Goal: Obtain resource: Obtain resource

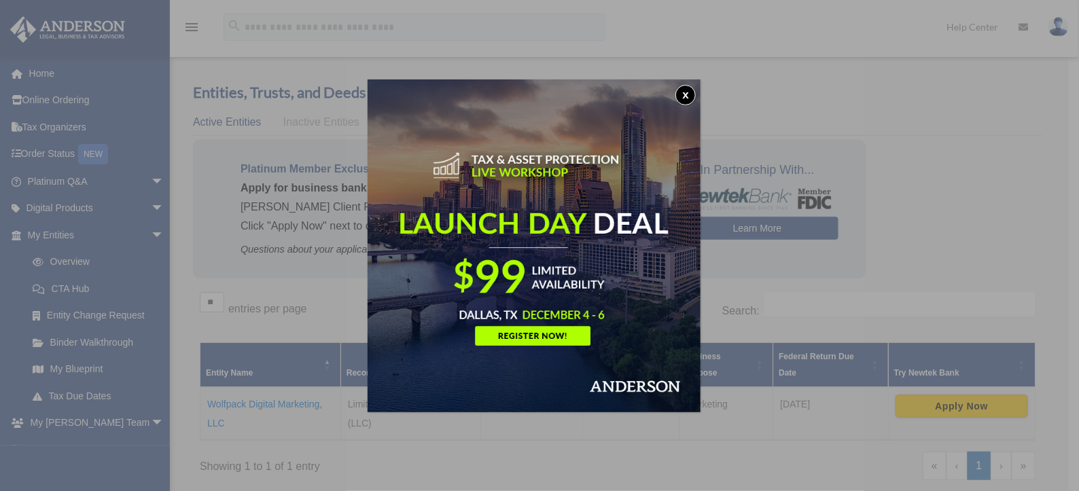
click at [693, 97] on button "x" at bounding box center [685, 95] width 20 height 20
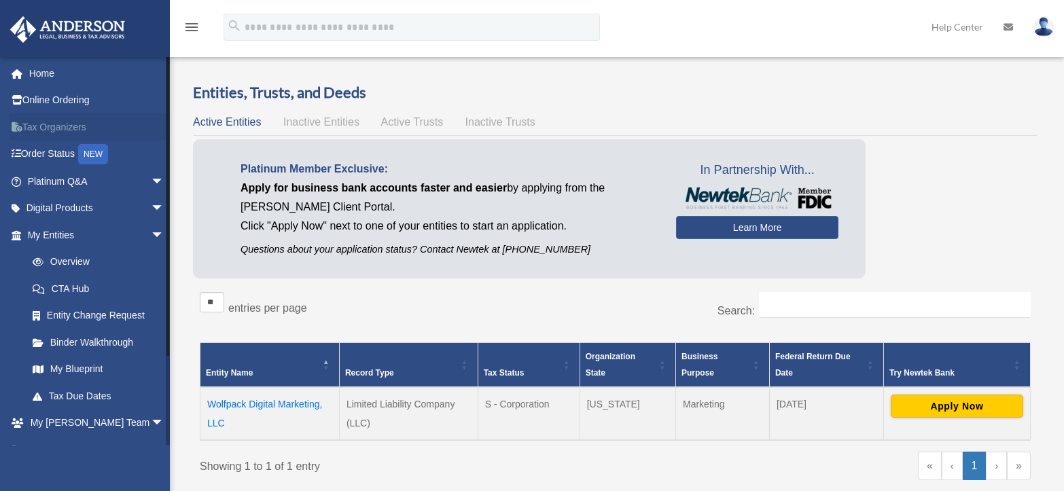
click at [69, 117] on link "Tax Organizers" at bounding box center [97, 126] width 175 height 27
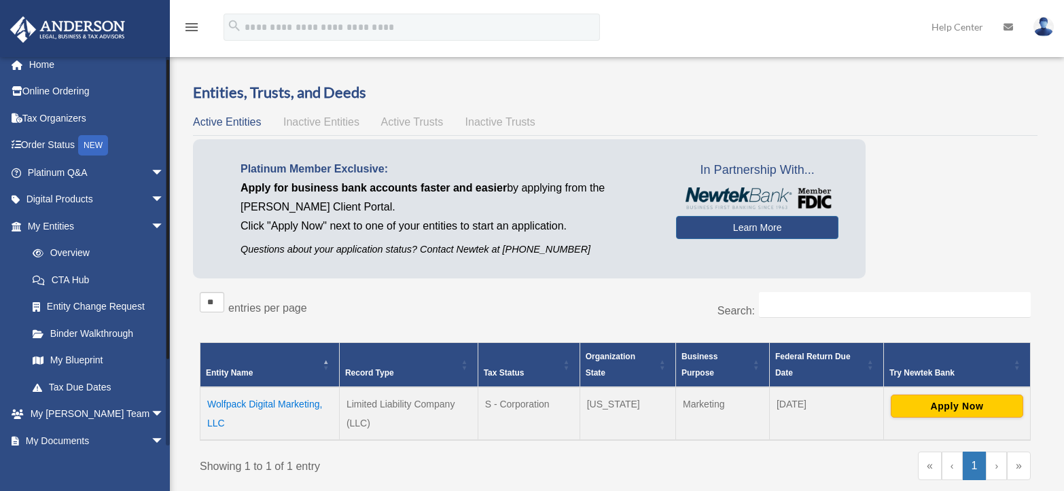
scroll to position [14, 0]
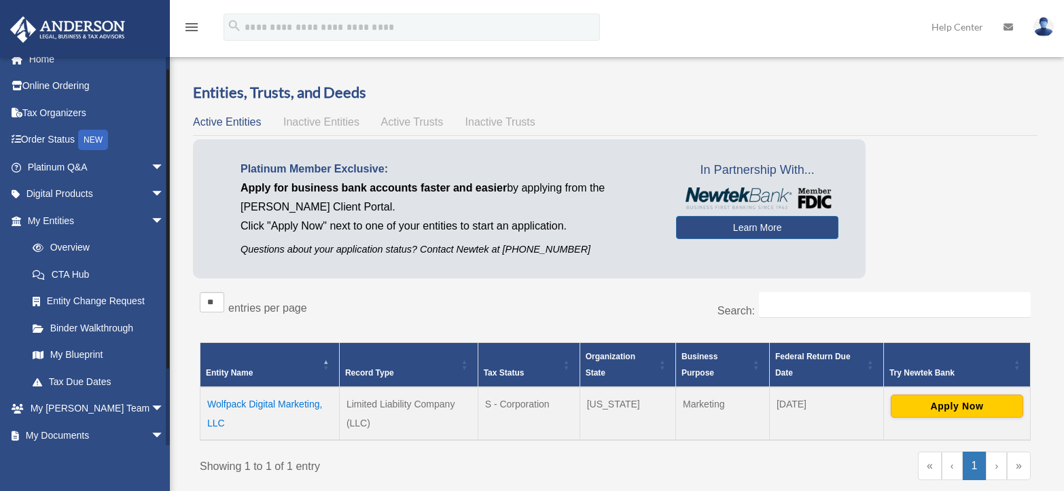
drag, startPoint x: 168, startPoint y: 182, endPoint x: 168, endPoint y: 195, distance: 12.9
click at [168, 195] on div at bounding box center [167, 219] width 3 height 300
click at [49, 436] on link "My Documents arrow_drop_down" at bounding box center [97, 435] width 175 height 27
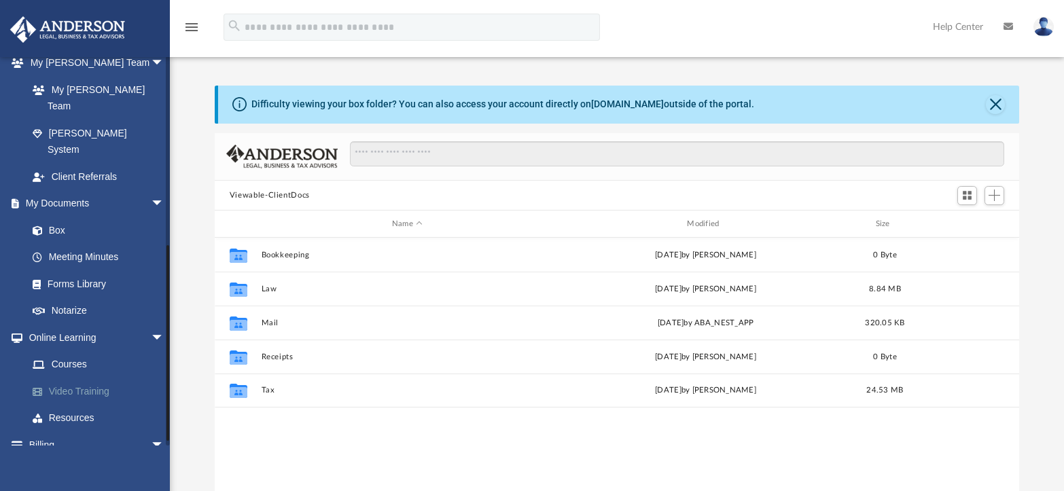
scroll to position [369, 0]
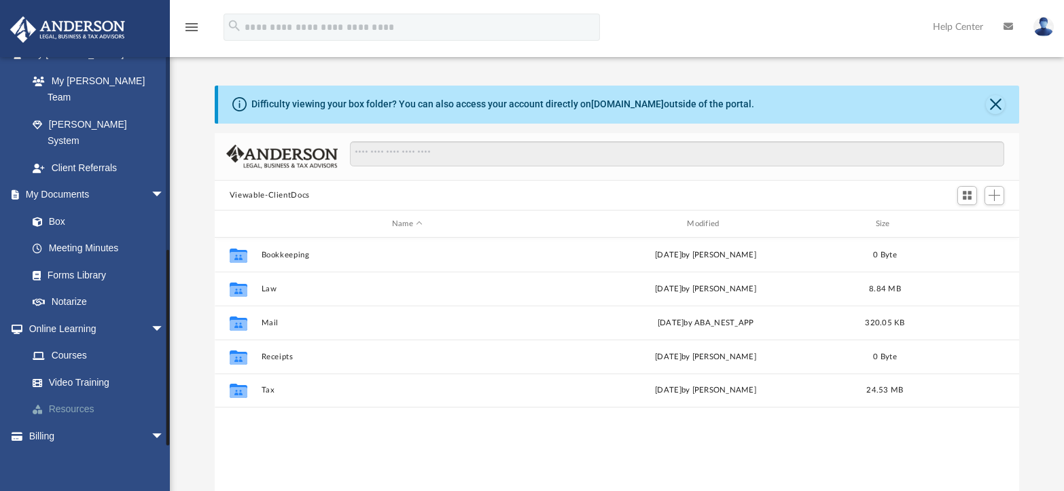
drag, startPoint x: 168, startPoint y: 259, endPoint x: 156, endPoint y: 380, distance: 121.5
click at [156, 380] on div "[EMAIL_ADDRESS][DOMAIN_NAME] Sign Out [EMAIL_ADDRESS][DOMAIN_NAME] Home Online …" at bounding box center [85, 250] width 170 height 389
click at [59, 208] on link "Box" at bounding box center [102, 221] width 166 height 27
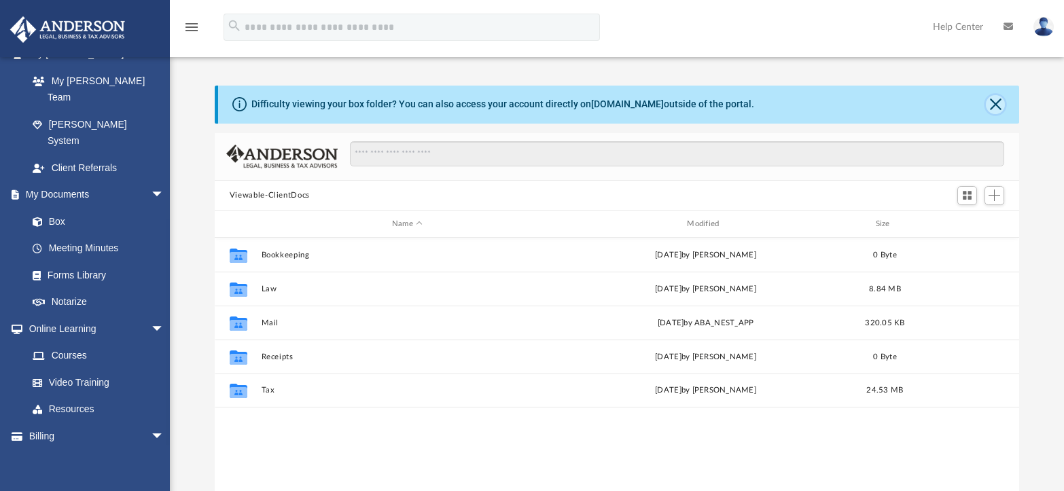
click at [999, 108] on button "Close" at bounding box center [995, 104] width 19 height 19
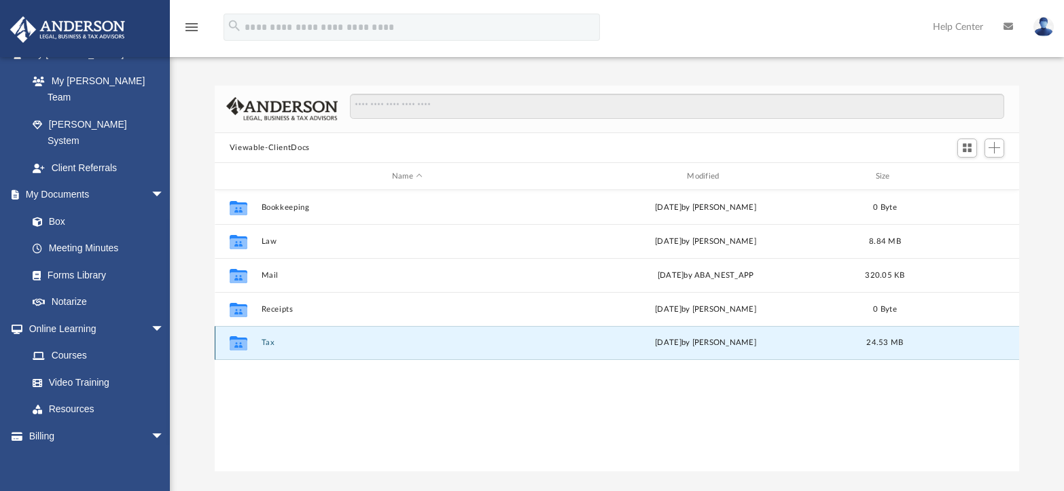
click at [276, 344] on button "Tax" at bounding box center [407, 343] width 292 height 9
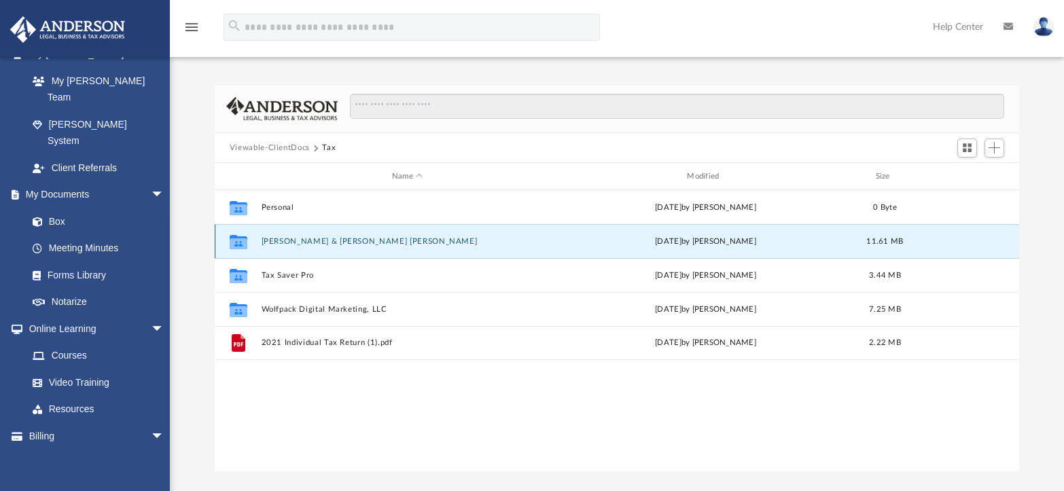
click at [321, 238] on button "[PERSON_NAME] & [PERSON_NAME] [PERSON_NAME]" at bounding box center [407, 241] width 292 height 9
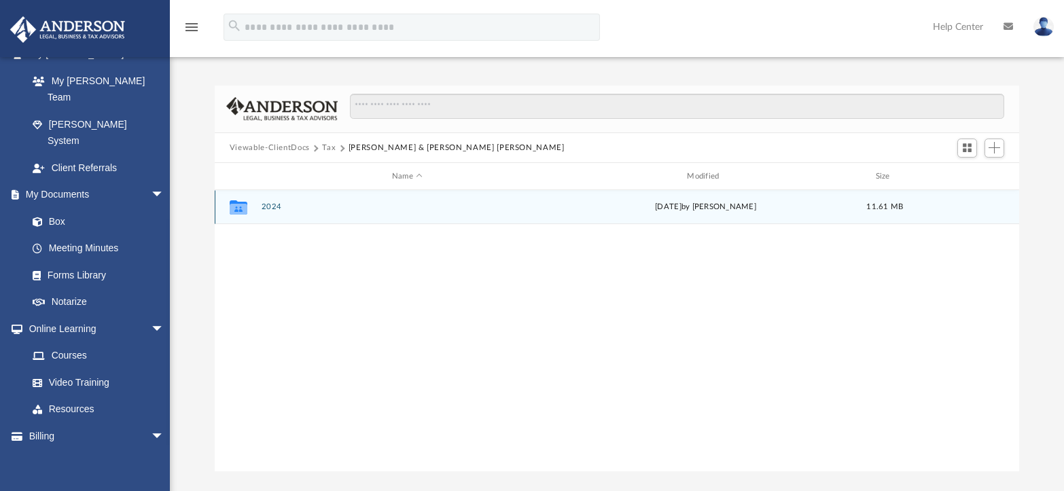
click at [274, 206] on button "2024" at bounding box center [407, 207] width 292 height 9
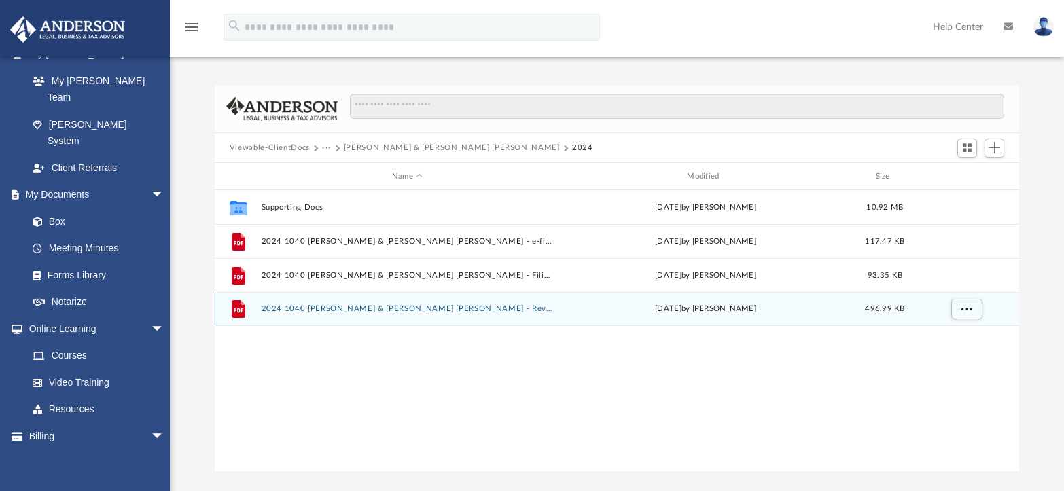
click at [289, 308] on button "2024 1040 [PERSON_NAME] & [PERSON_NAME] [PERSON_NAME] - Review Copy.pdf" at bounding box center [407, 309] width 292 height 9
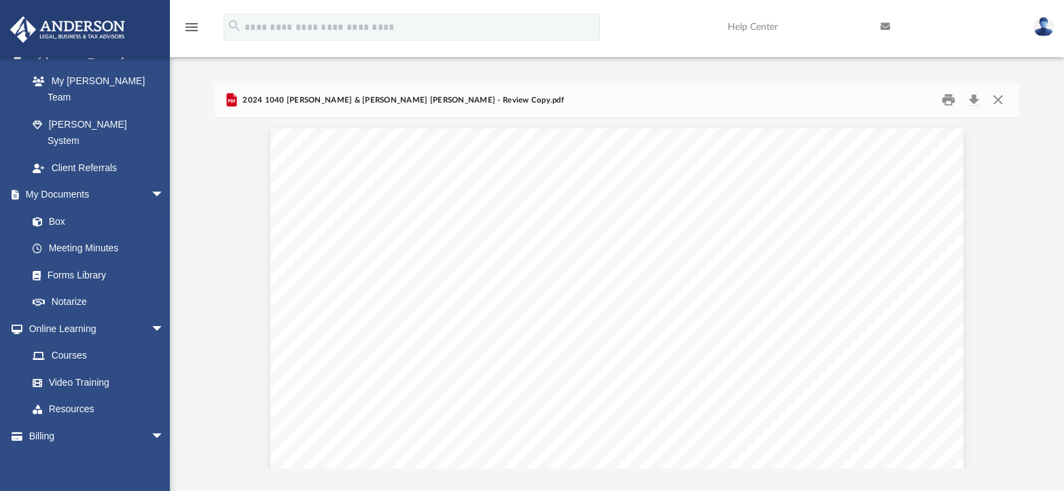
scroll to position [0, 0]
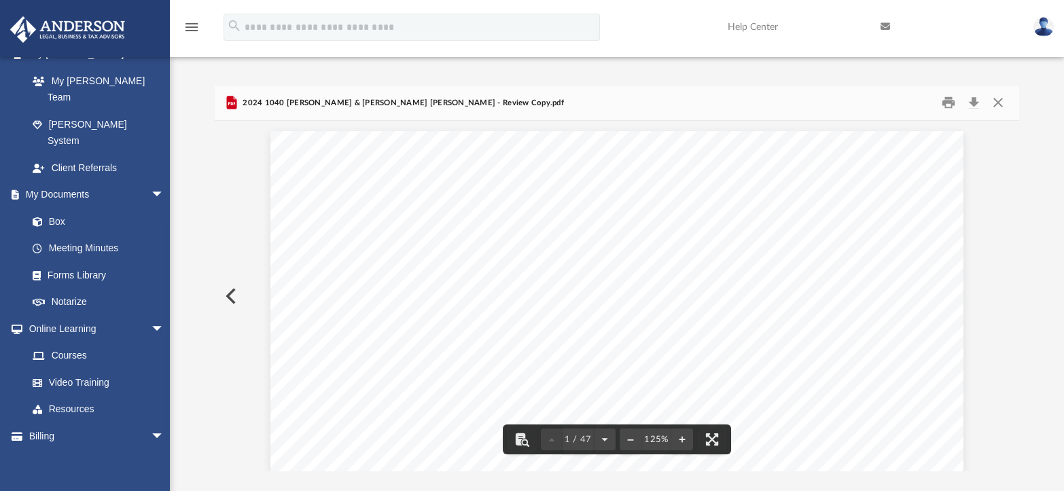
click at [226, 293] on button "Preview" at bounding box center [230, 296] width 30 height 38
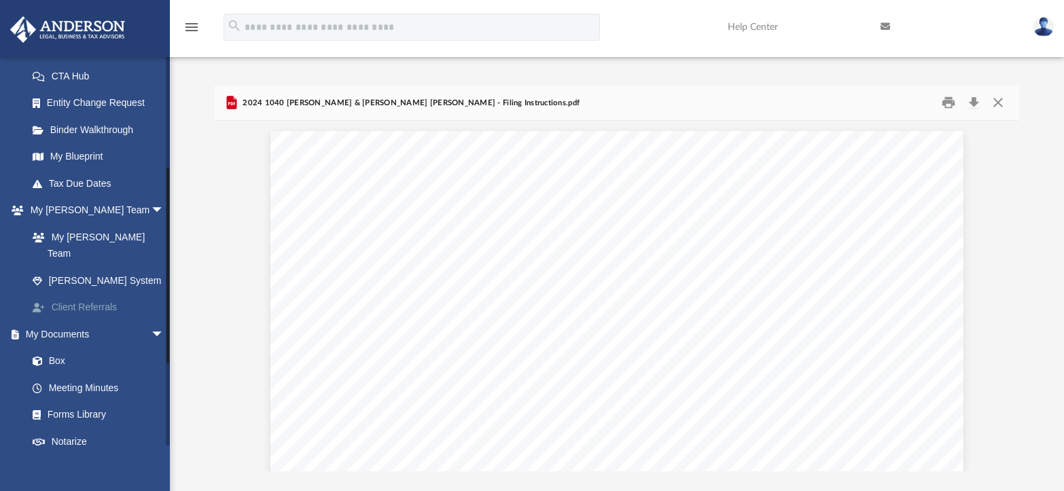
scroll to position [232, 0]
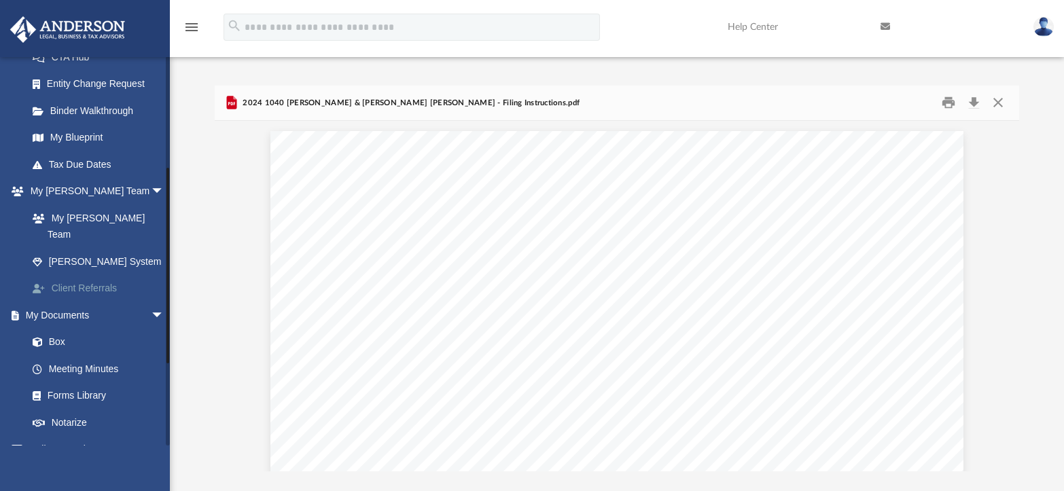
drag, startPoint x: 168, startPoint y: 188, endPoint x: 154, endPoint y: 276, distance: 88.8
click at [154, 276] on div "[EMAIL_ADDRESS][DOMAIN_NAME] Sign Out [EMAIL_ADDRESS][DOMAIN_NAME] Home Online …" at bounding box center [85, 250] width 170 height 389
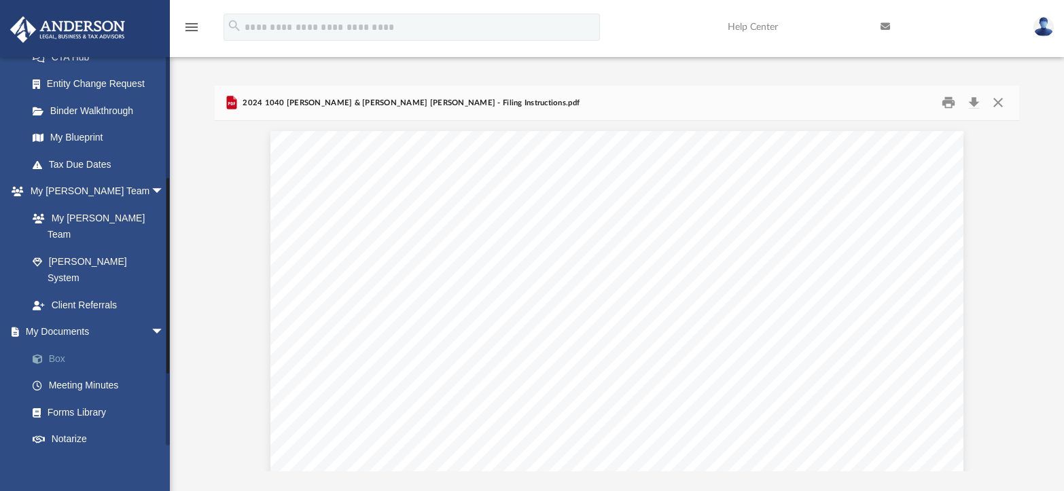
click at [63, 345] on link "Box" at bounding box center [102, 358] width 166 height 27
click at [998, 101] on button "Close" at bounding box center [998, 102] width 24 height 21
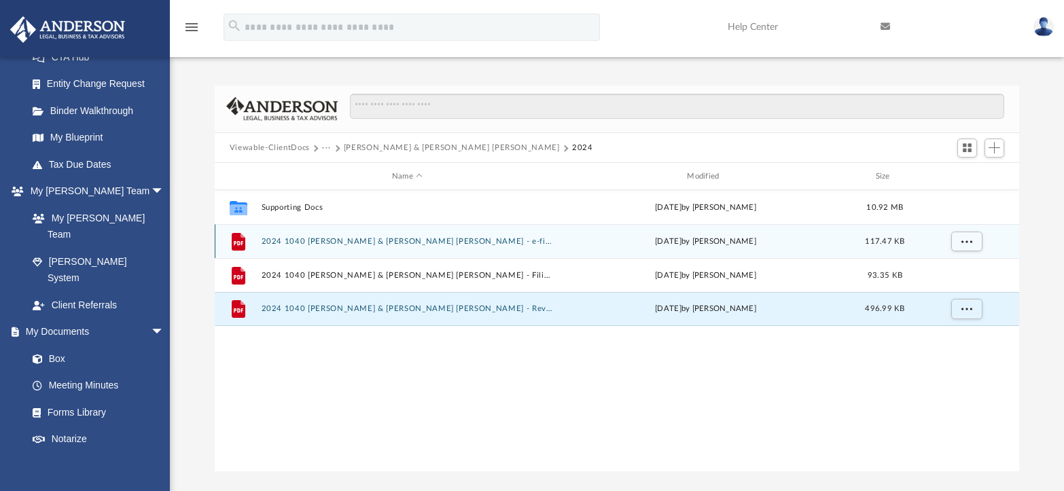
click at [338, 233] on div "File 2024 1040 [PERSON_NAME] & [PERSON_NAME] [PERSON_NAME] - e-file authorizati…" at bounding box center [617, 241] width 804 height 34
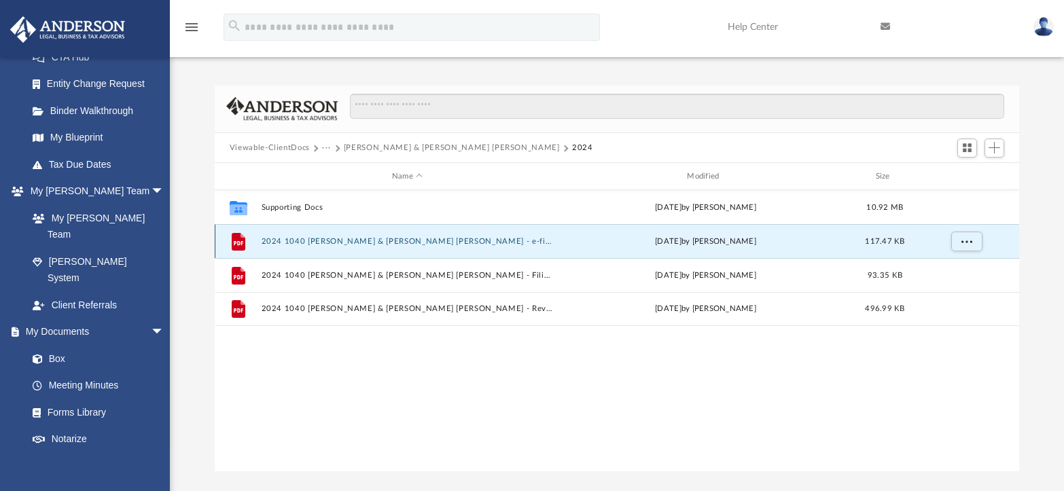
click at [338, 243] on button "2024 1040 [PERSON_NAME] & [PERSON_NAME] [PERSON_NAME] - e-file authorization - …" at bounding box center [407, 241] width 292 height 9
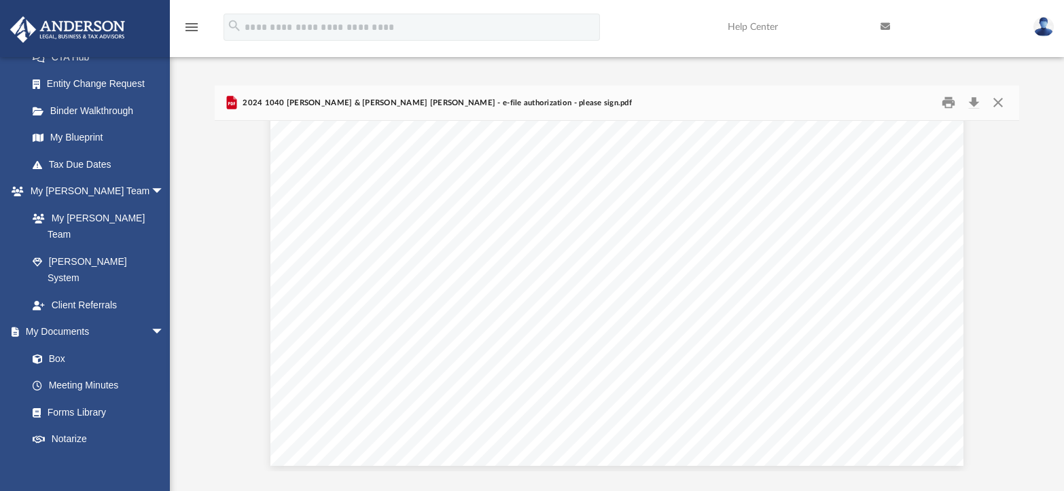
scroll to position [1483, 0]
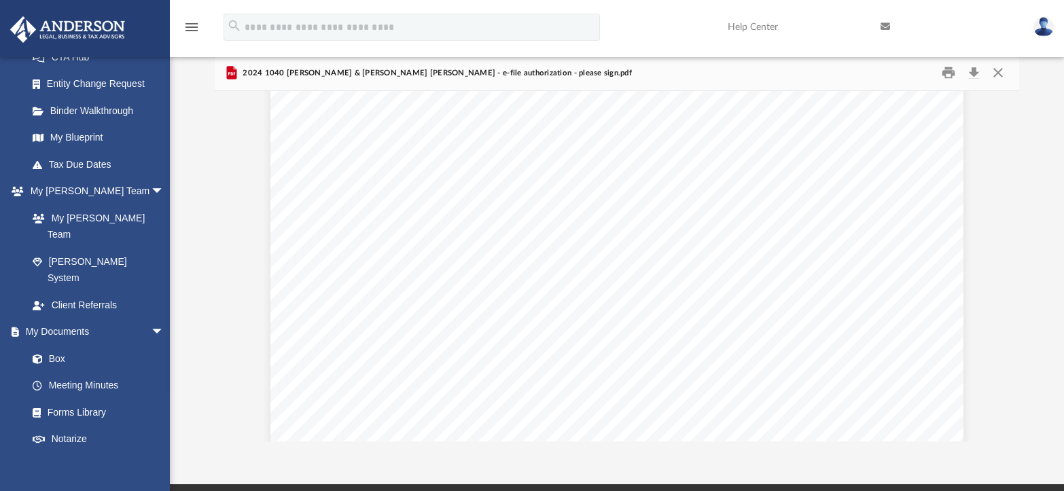
scroll to position [1406, 0]
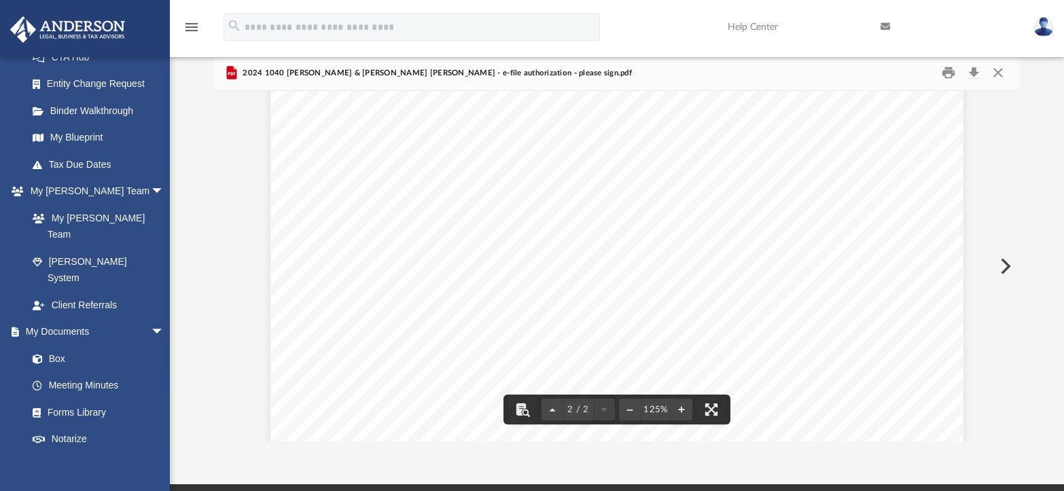
click at [416, 240] on div "Submission ID Spouse's first name (and last name if different) Last name Social…" at bounding box center [616, 61] width 693 height 897
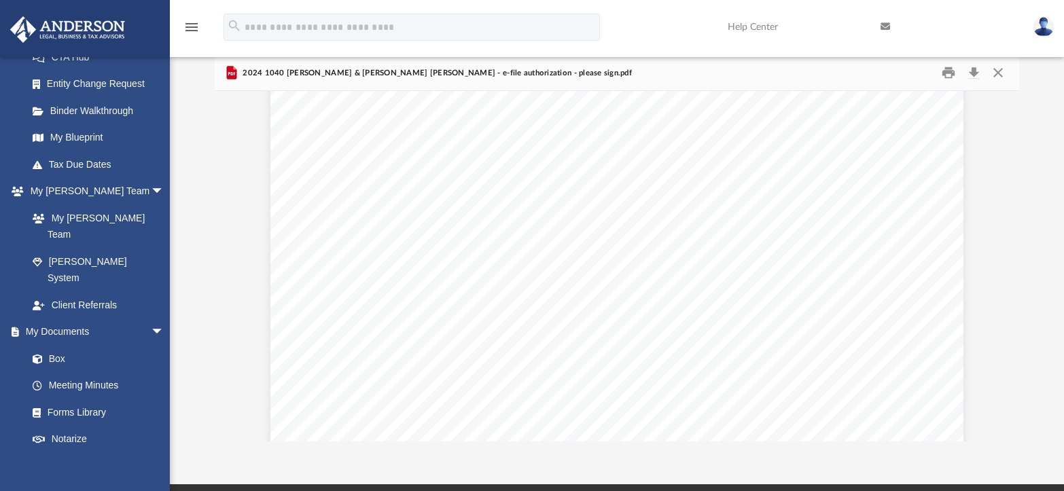
click at [416, 240] on div "Submission ID Spouse's first name (and last name if different) Last name Social…" at bounding box center [616, 61] width 693 height 897
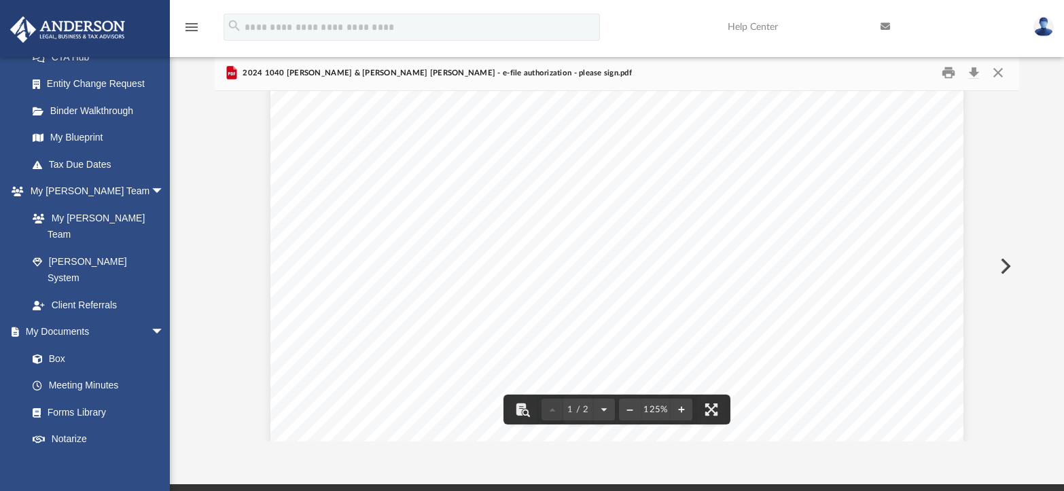
scroll to position [0, 0]
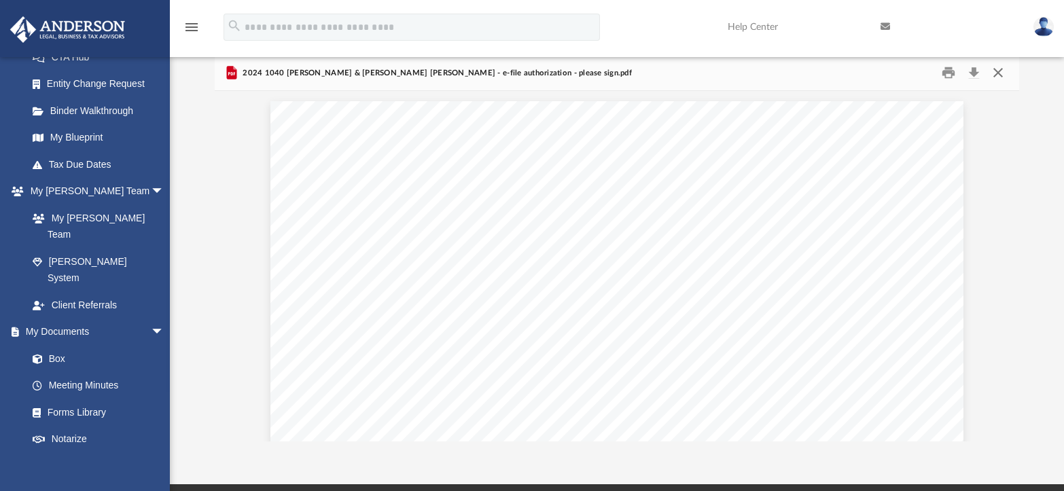
click at [995, 70] on button "Close" at bounding box center [998, 73] width 24 height 21
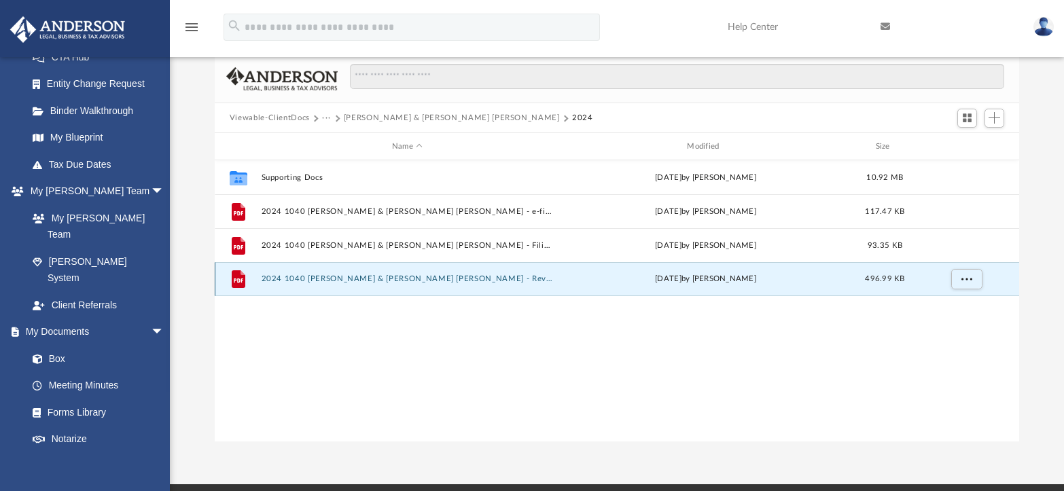
click at [418, 275] on button "2024 1040 [PERSON_NAME] & [PERSON_NAME] [PERSON_NAME] - Review Copy.pdf" at bounding box center [407, 279] width 292 height 9
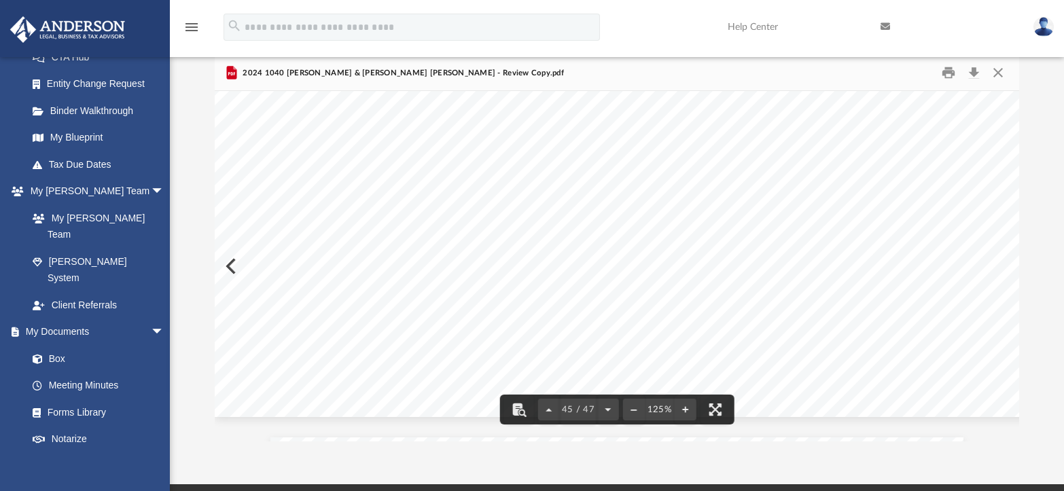
scroll to position [39848, 0]
click at [996, 70] on button "Close" at bounding box center [998, 73] width 24 height 21
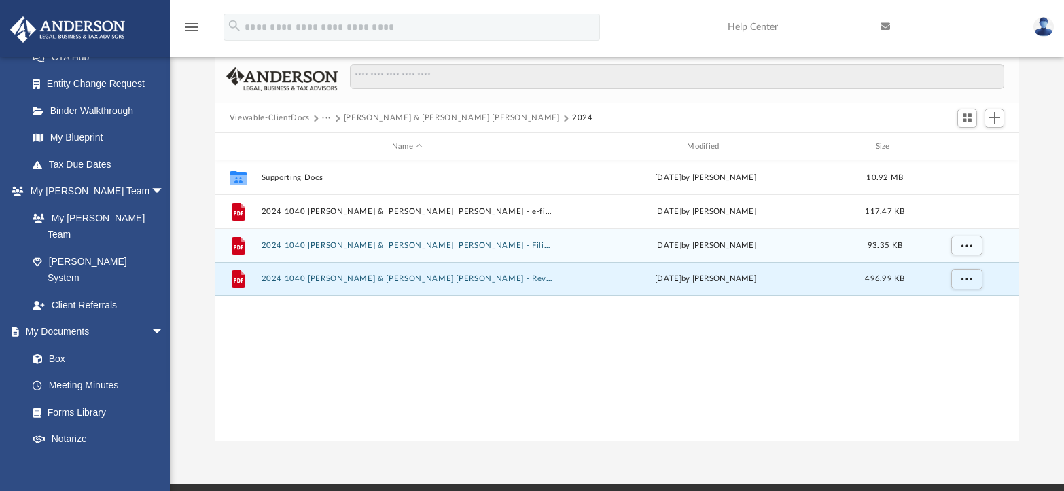
click at [382, 238] on div "File 2024 1040 [PERSON_NAME] & [PERSON_NAME] [PERSON_NAME] - Filing Instruction…" at bounding box center [617, 245] width 804 height 34
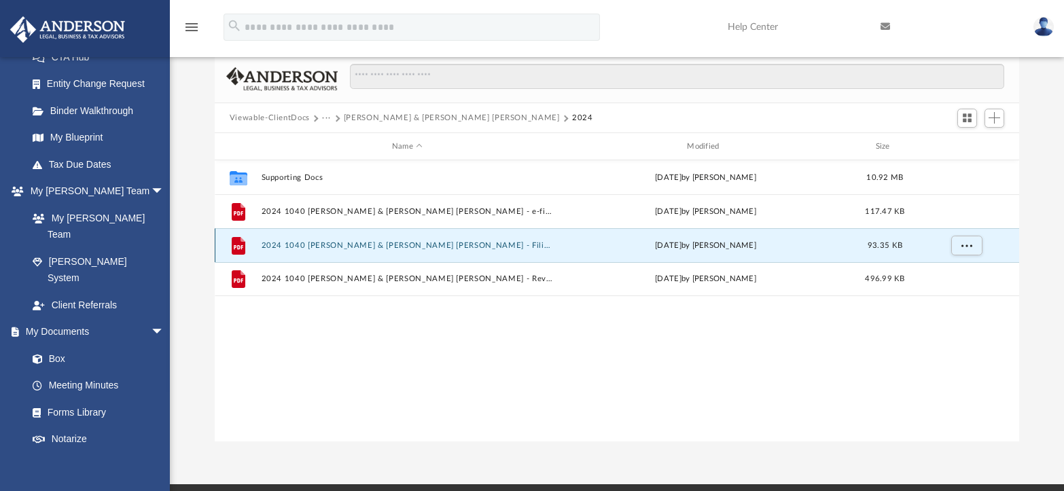
click at [376, 245] on button "2024 1040 [PERSON_NAME] & [PERSON_NAME] [PERSON_NAME] - Filing Instructions.pdf" at bounding box center [407, 245] width 292 height 9
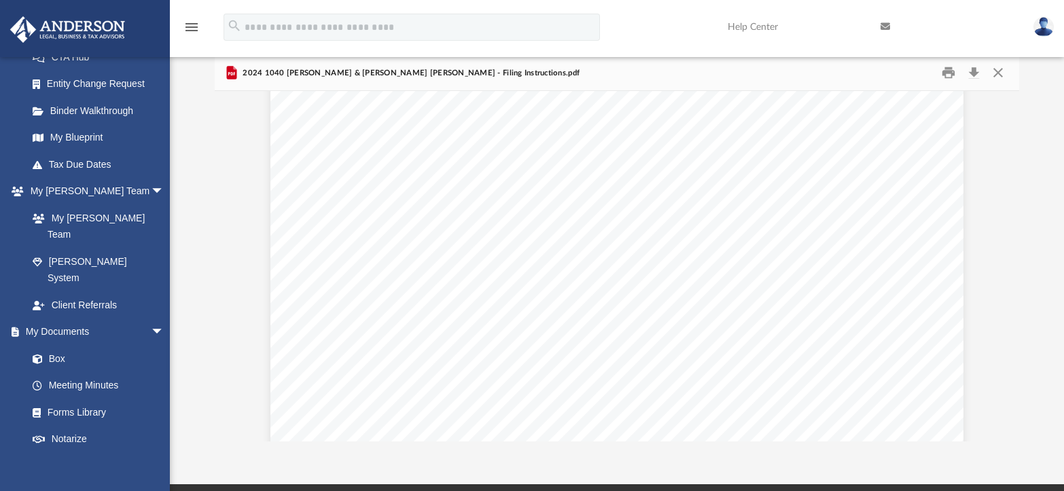
scroll to position [0, 0]
click at [997, 71] on button "Close" at bounding box center [998, 73] width 24 height 21
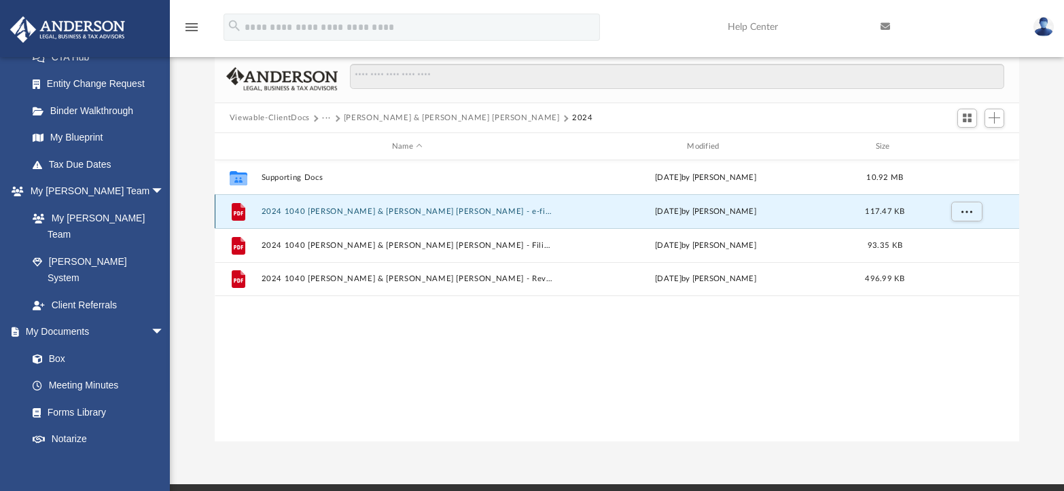
click at [432, 207] on button "2024 1040 [PERSON_NAME] & [PERSON_NAME] [PERSON_NAME] - e-file authorization - …" at bounding box center [407, 211] width 292 height 9
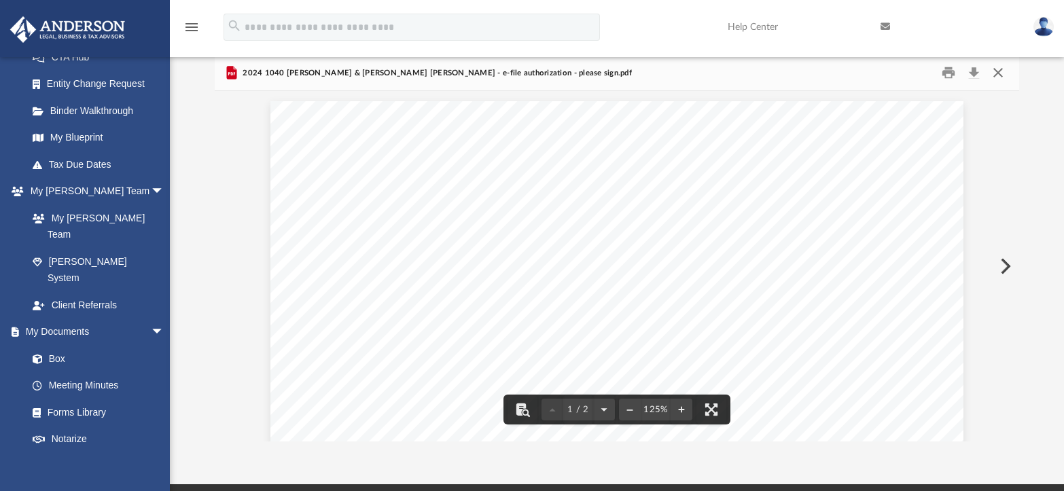
click at [996, 71] on button "Close" at bounding box center [998, 73] width 24 height 21
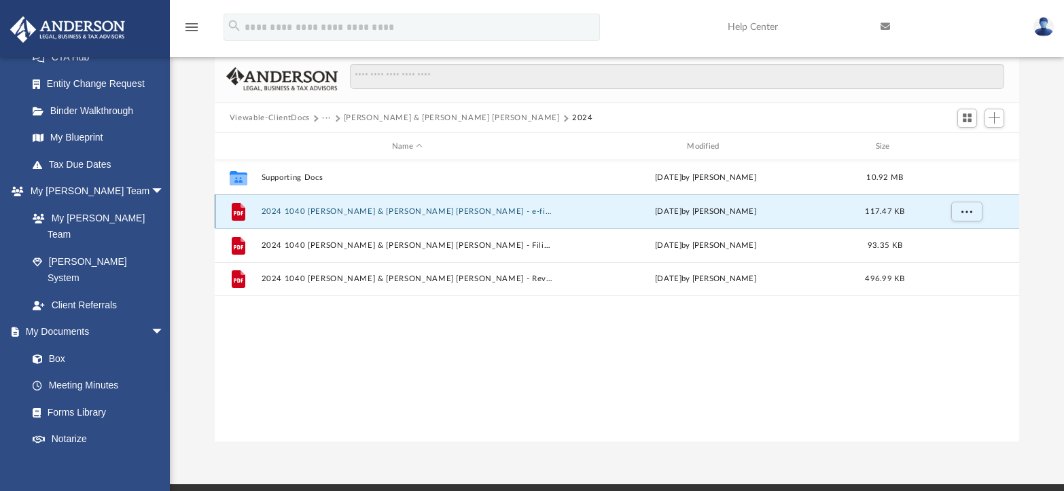
click at [482, 217] on div "File 2024 1040 [PERSON_NAME] & [PERSON_NAME] [PERSON_NAME] - e-file authorizati…" at bounding box center [617, 211] width 804 height 34
click at [482, 210] on button "2024 1040 [PERSON_NAME] & [PERSON_NAME] [PERSON_NAME] - e-file authorization - …" at bounding box center [407, 211] width 292 height 9
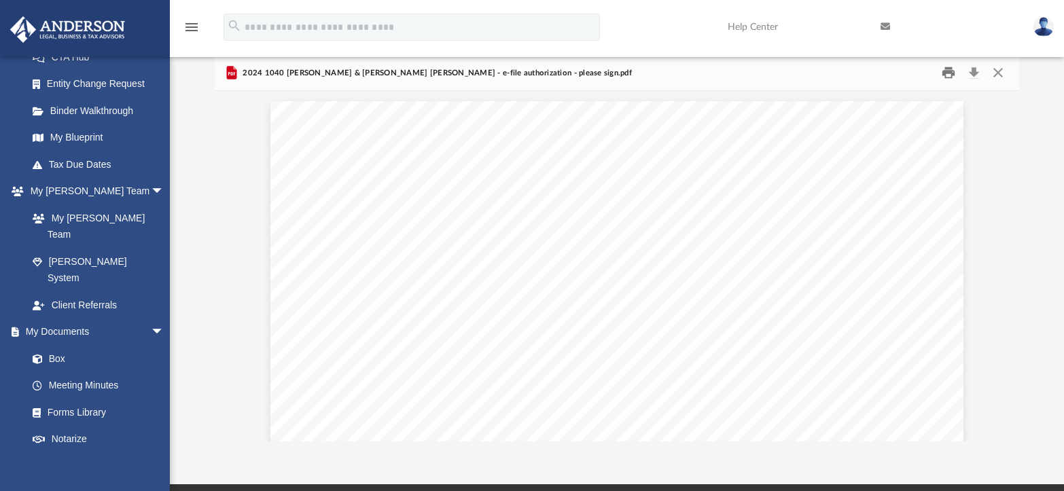
click at [948, 67] on button "Print" at bounding box center [948, 73] width 27 height 21
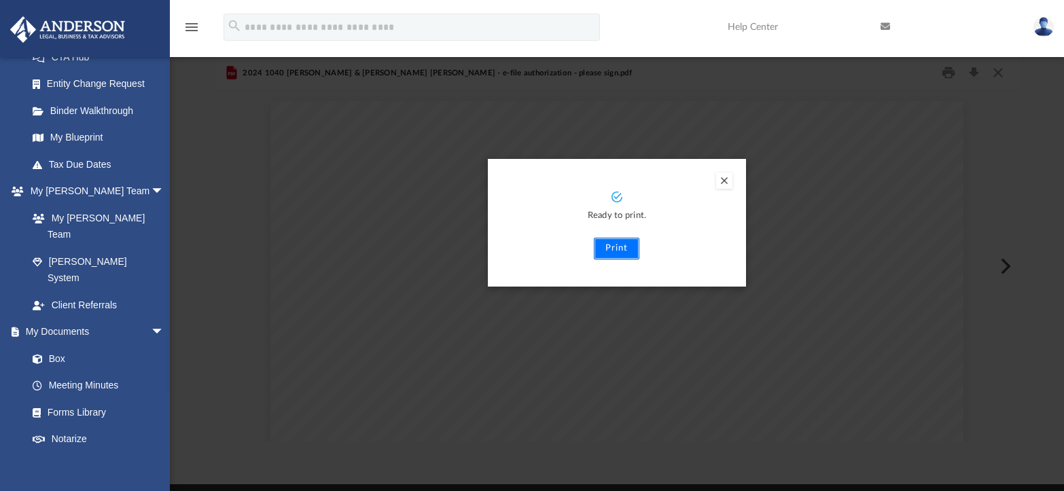
click at [622, 246] on button "Print" at bounding box center [617, 249] width 46 height 22
